Goal: Find specific page/section: Find specific page/section

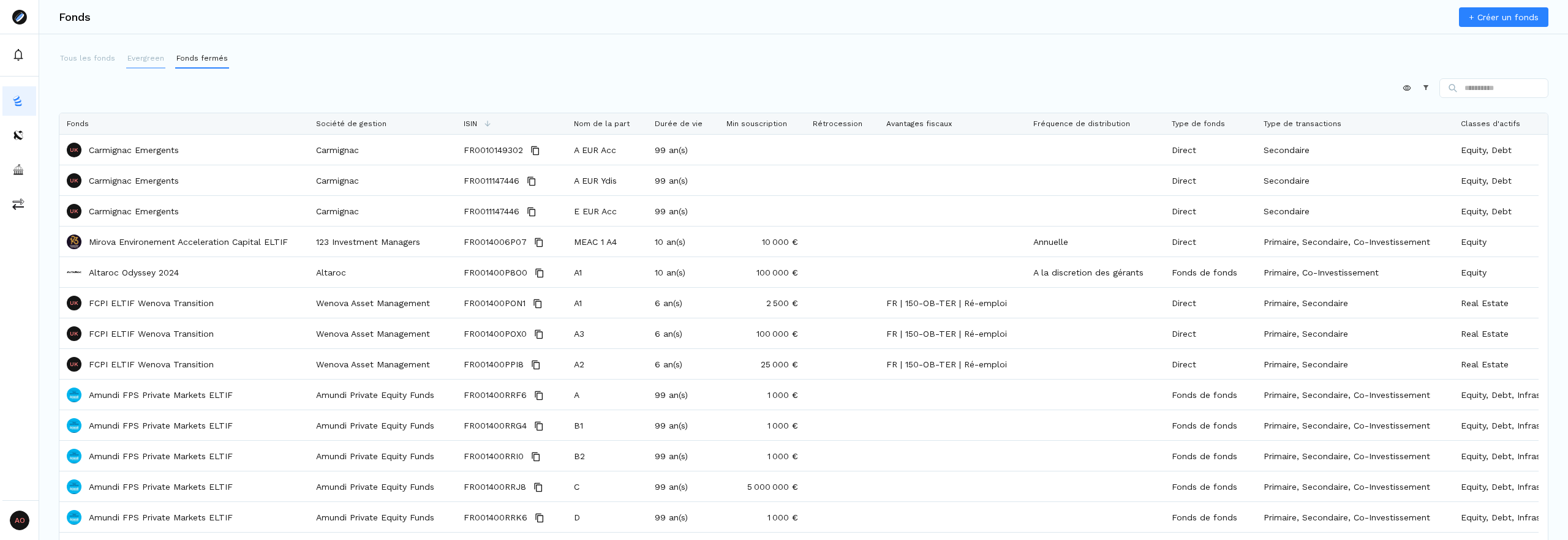
click at [144, 55] on p "Evergreen" at bounding box center [146, 57] width 37 height 11
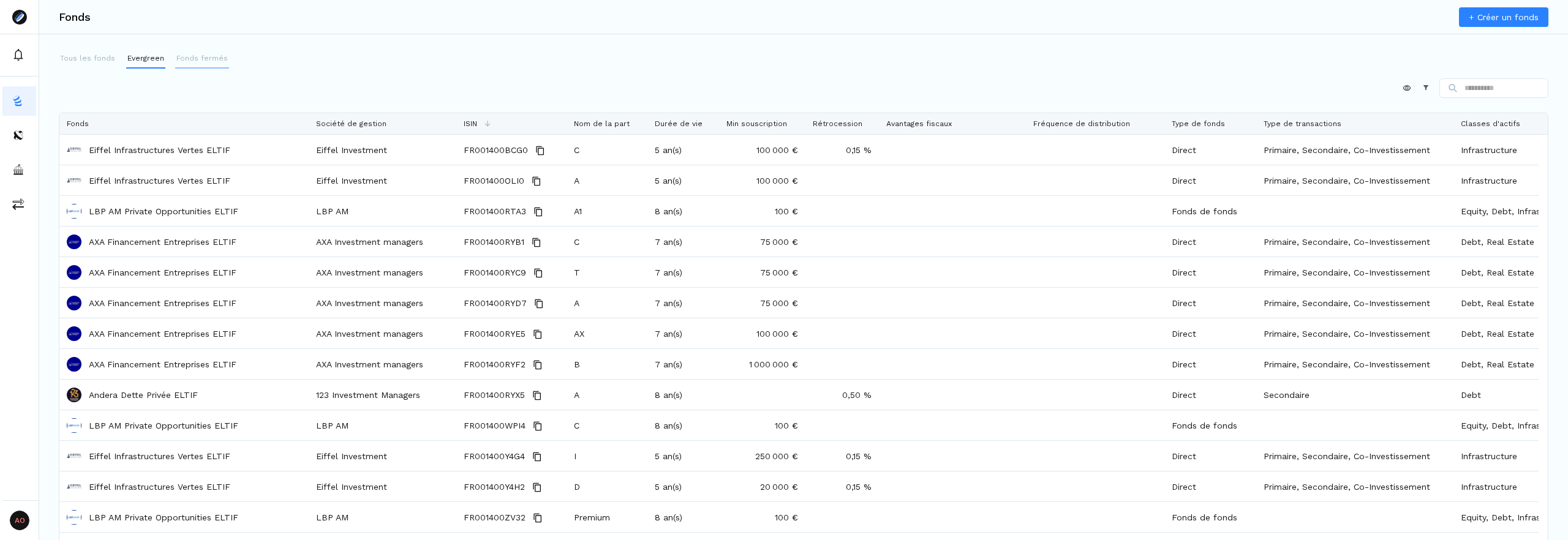
click at [199, 64] on button "Fonds fermés" at bounding box center [202, 58] width 54 height 19
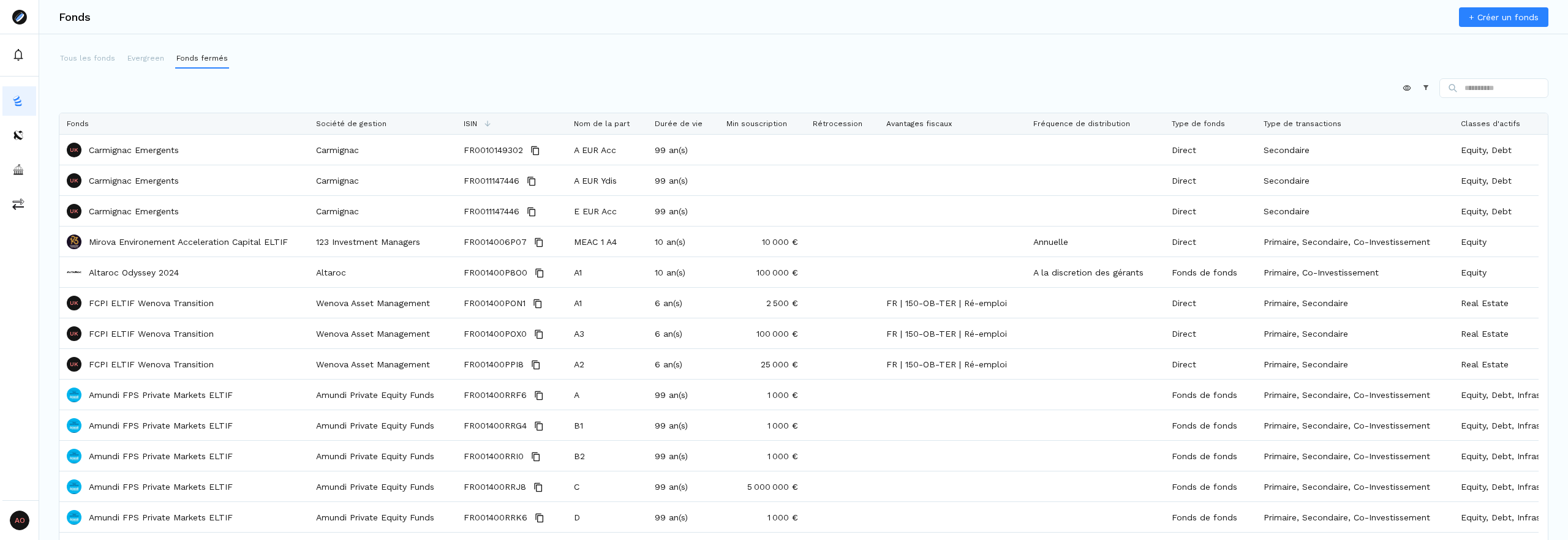
click at [1495, 92] on input at bounding box center [1493, 88] width 109 height 19
click at [1478, 69] on div "Tous les fonds Evergreen Fonds fermés Appliquer Constructeur Faites glisser ici…" at bounding box center [802, 279] width 1528 height 461
click at [1483, 90] on input at bounding box center [1493, 88] width 109 height 19
click at [1166, 33] on div "Fonds + Créer un fonds" at bounding box center [802, 16] width 1528 height 34
click at [1480, 87] on input at bounding box center [1493, 88] width 109 height 19
